Goal: Check status: Check status

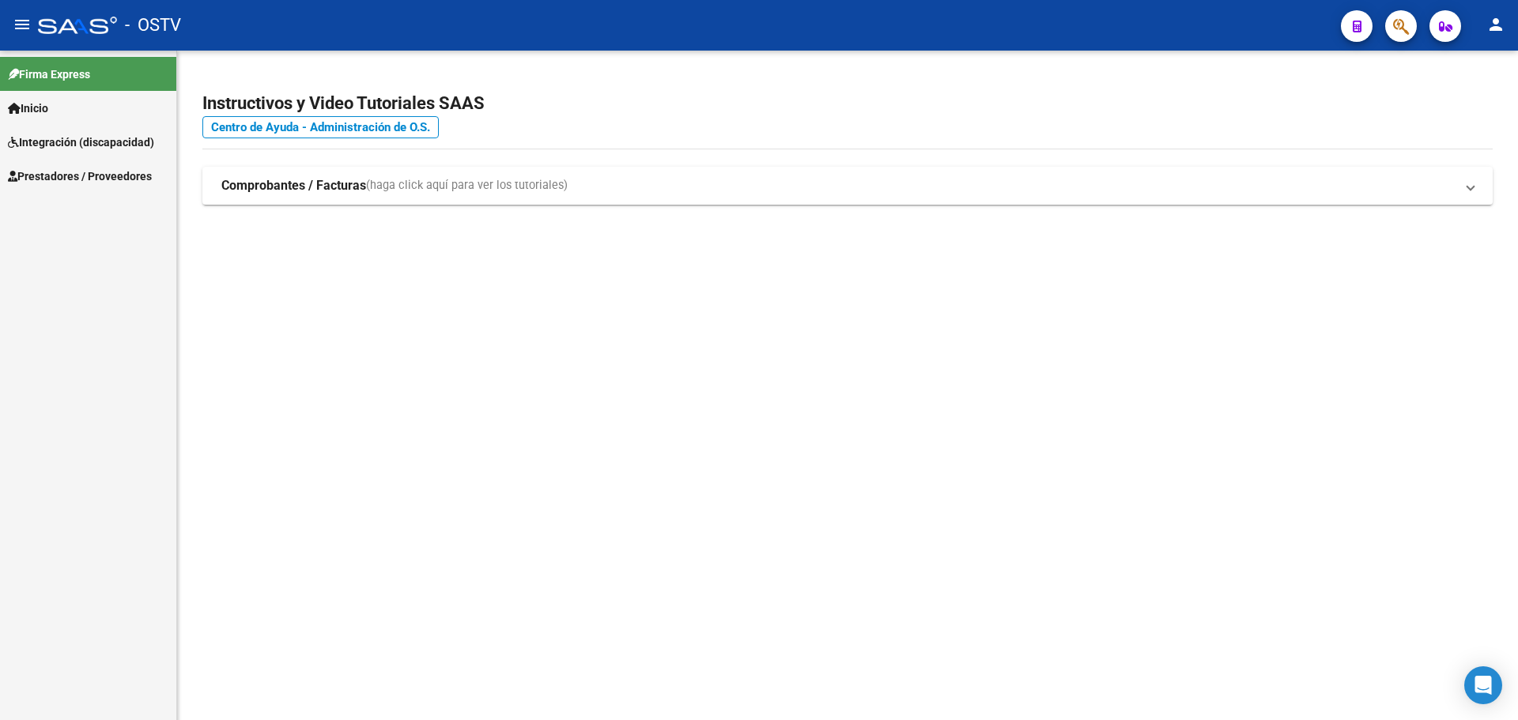
click at [130, 160] on link "Prestadores / Proveedores" at bounding box center [88, 176] width 176 height 34
click at [118, 209] on link "Facturas - Listado/Carga" at bounding box center [88, 210] width 176 height 34
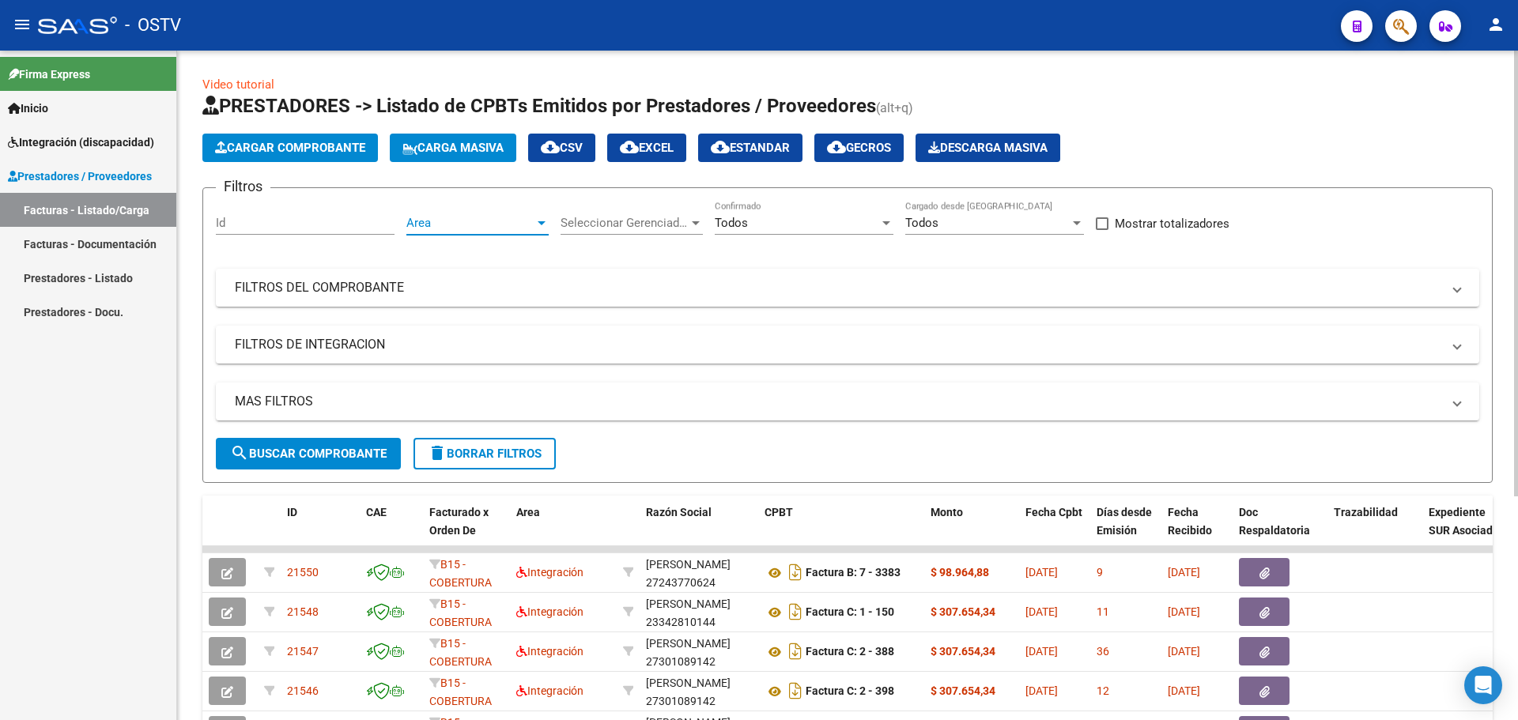
click at [484, 217] on span "Area" at bounding box center [470, 223] width 128 height 14
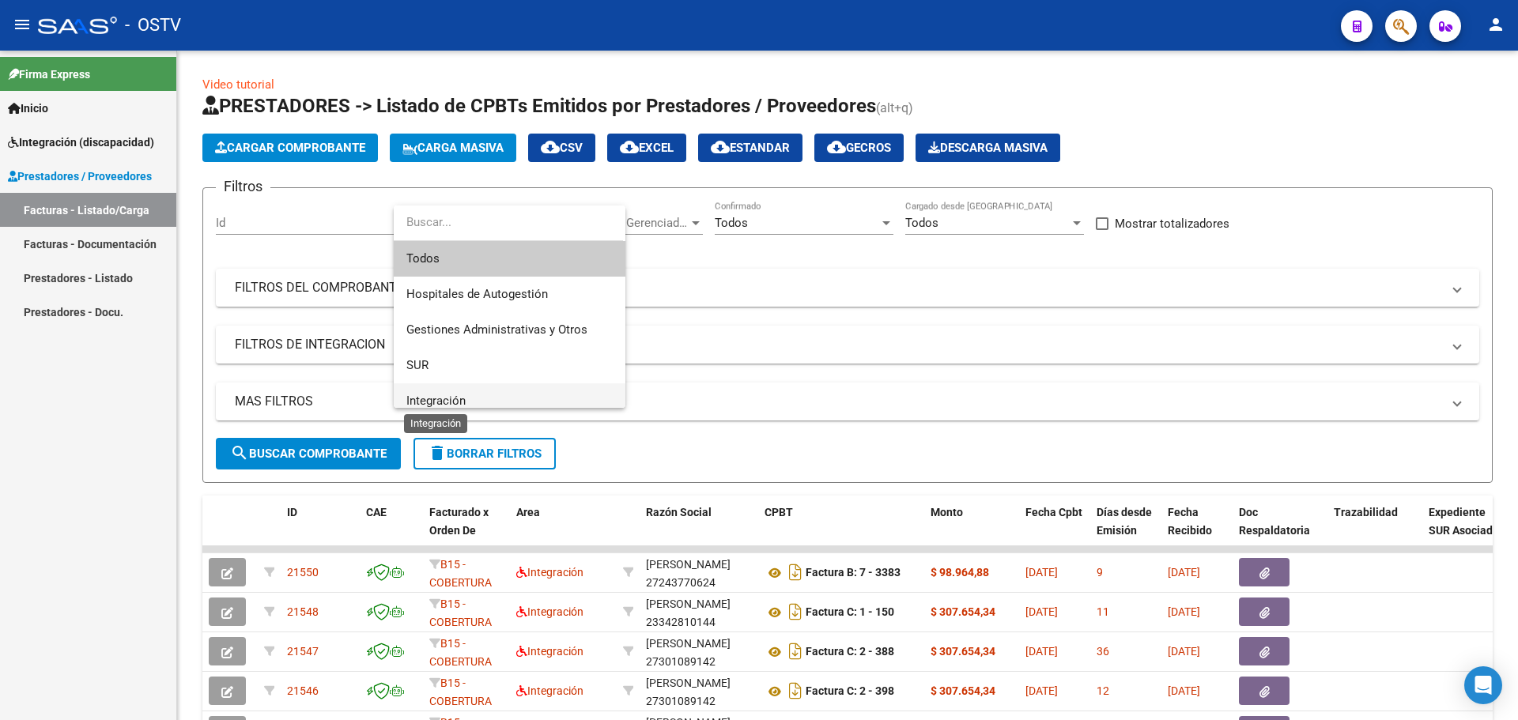
click at [462, 395] on span "Integración" at bounding box center [435, 401] width 59 height 14
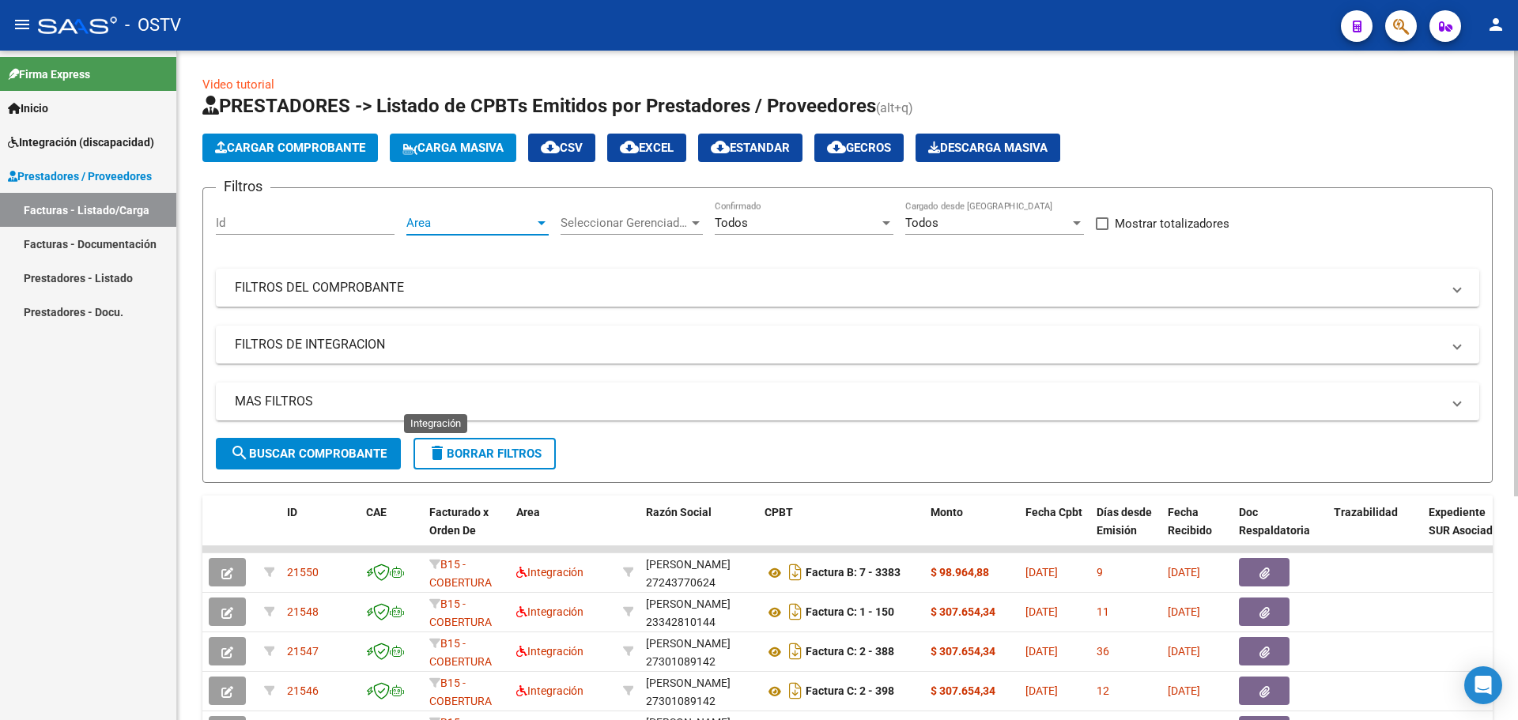
scroll to position [11, 0]
click at [338, 289] on mat-panel-title "FILTROS DEL COMPROBANTE" at bounding box center [838, 287] width 1206 height 17
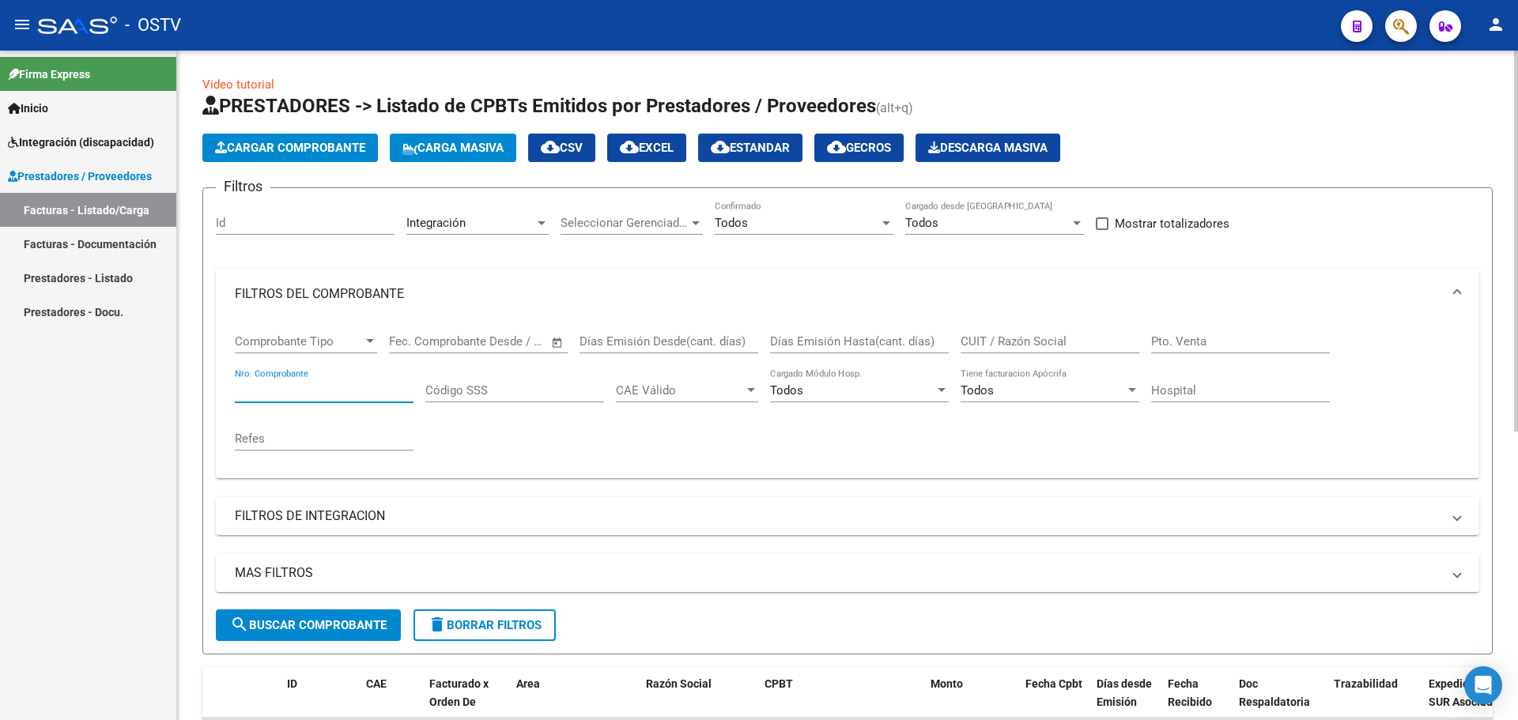
click at [321, 392] on input "Nro. Comprobante" at bounding box center [324, 390] width 179 height 14
type input "260"
click at [323, 632] on button "search Buscar Comprobante" at bounding box center [308, 626] width 185 height 32
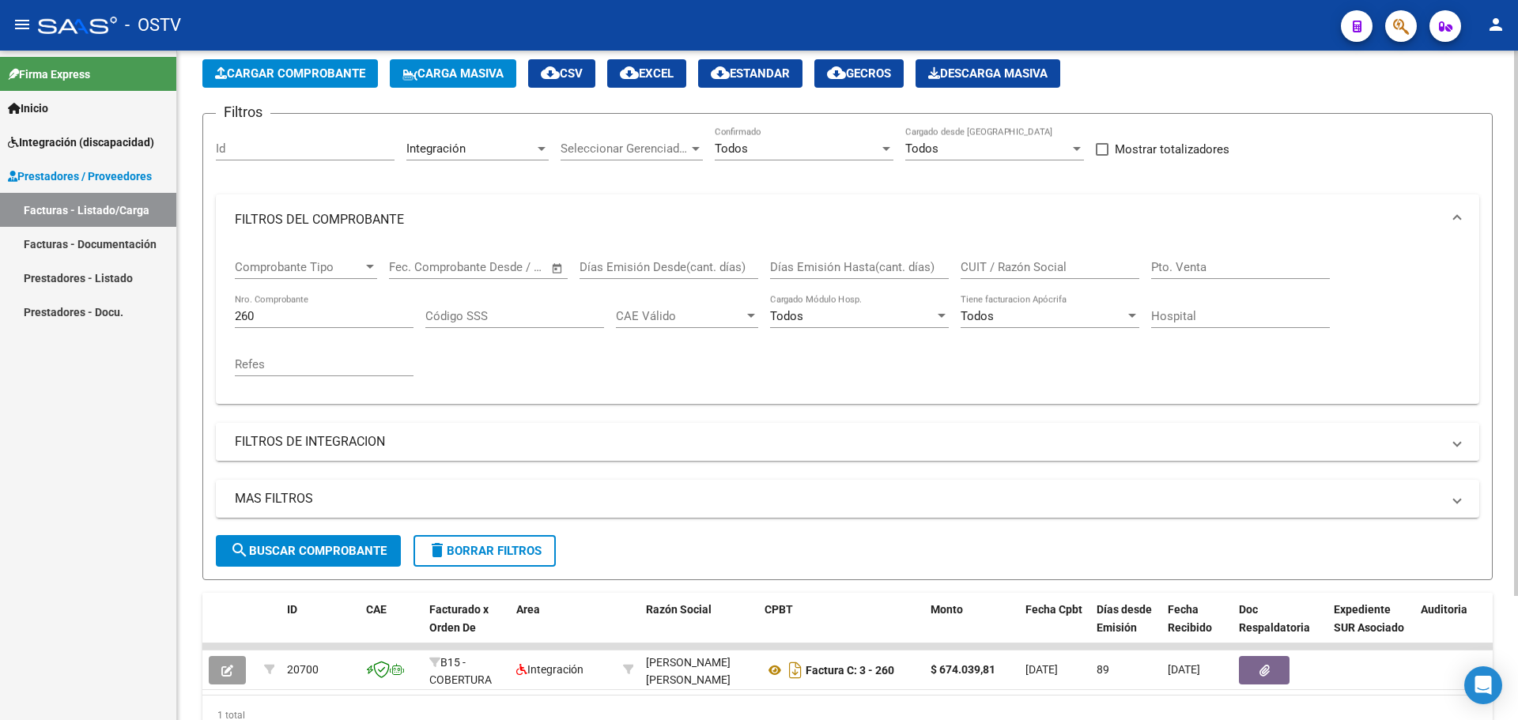
scroll to position [152, 0]
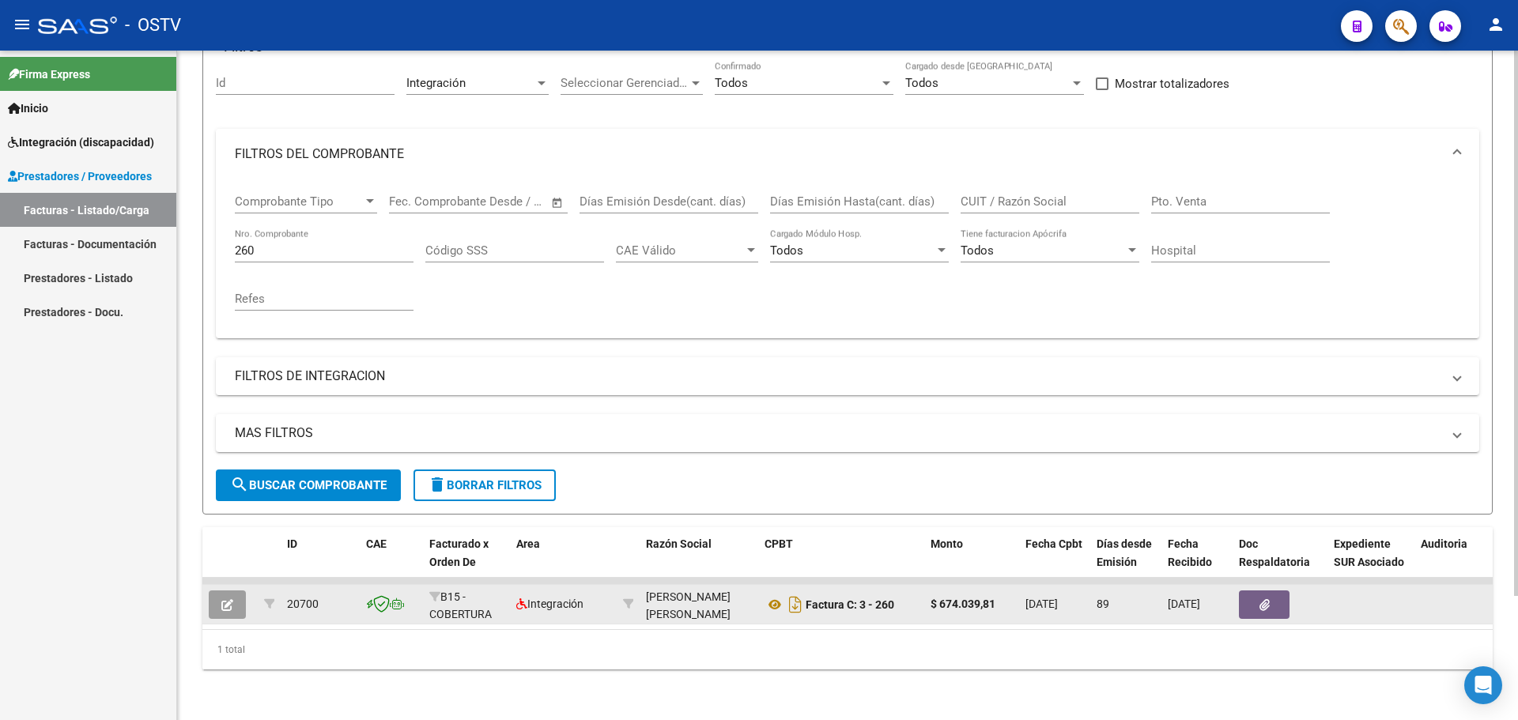
click at [227, 599] on icon "button" at bounding box center [227, 605] width 12 height 12
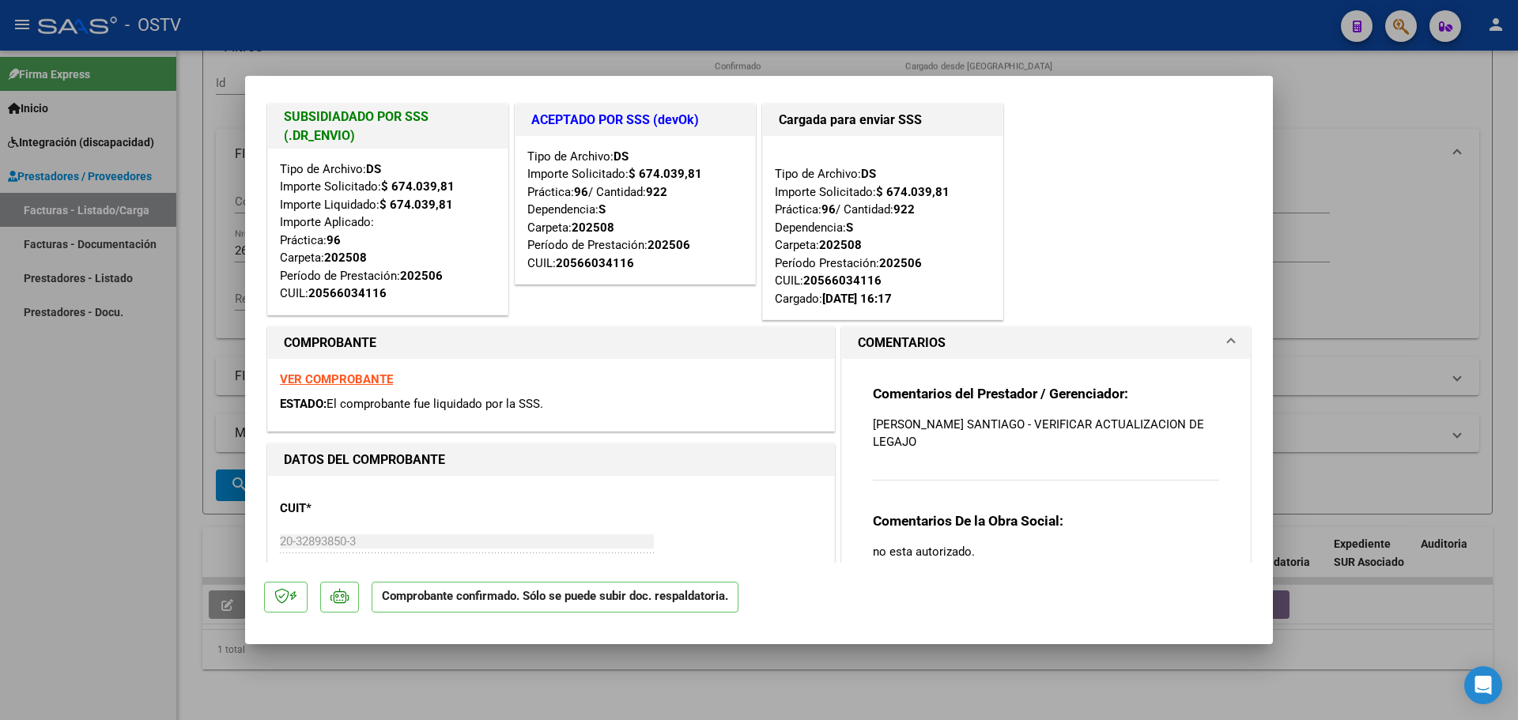
scroll to position [12, 0]
